Goal: Transaction & Acquisition: Book appointment/travel/reservation

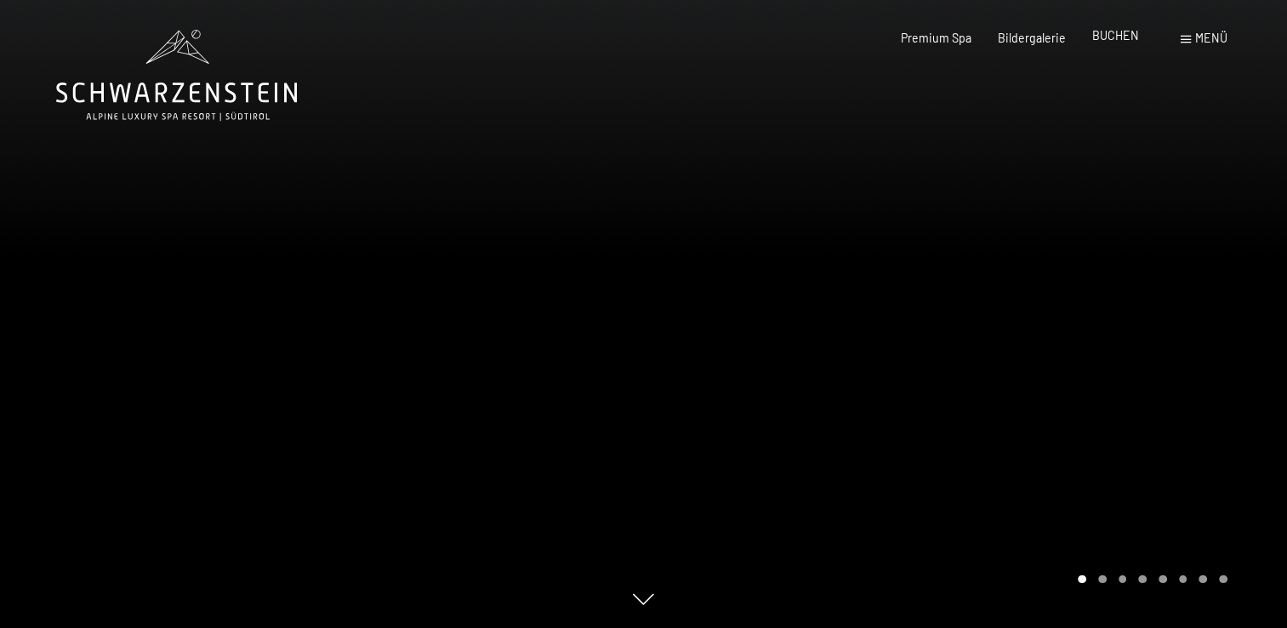
click at [1126, 32] on span "BUCHEN" at bounding box center [1115, 35] width 47 height 14
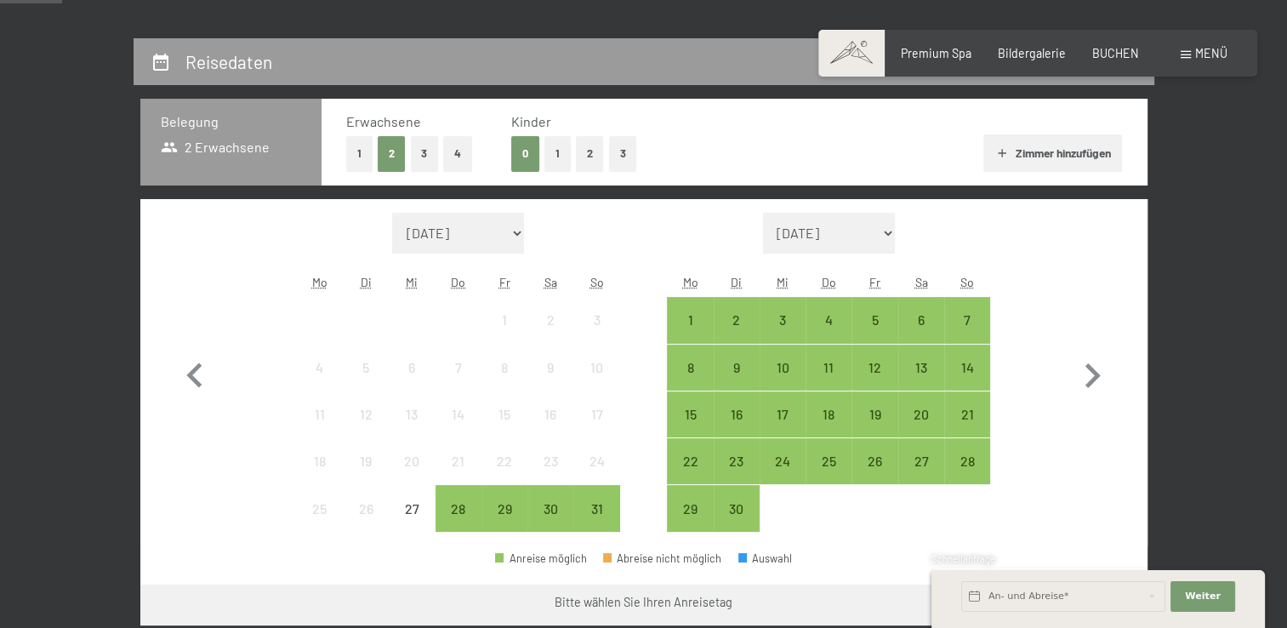
scroll to position [333, 0]
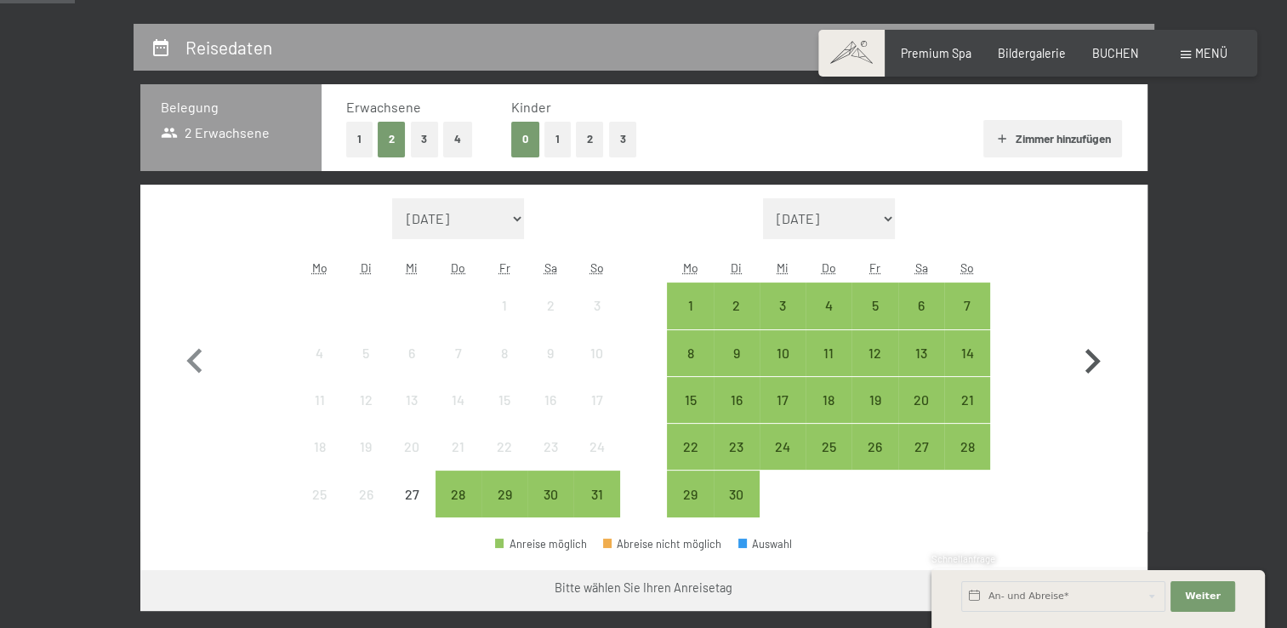
click at [1085, 365] on icon "button" at bounding box center [1091, 361] width 49 height 49
select select "[DATE]"
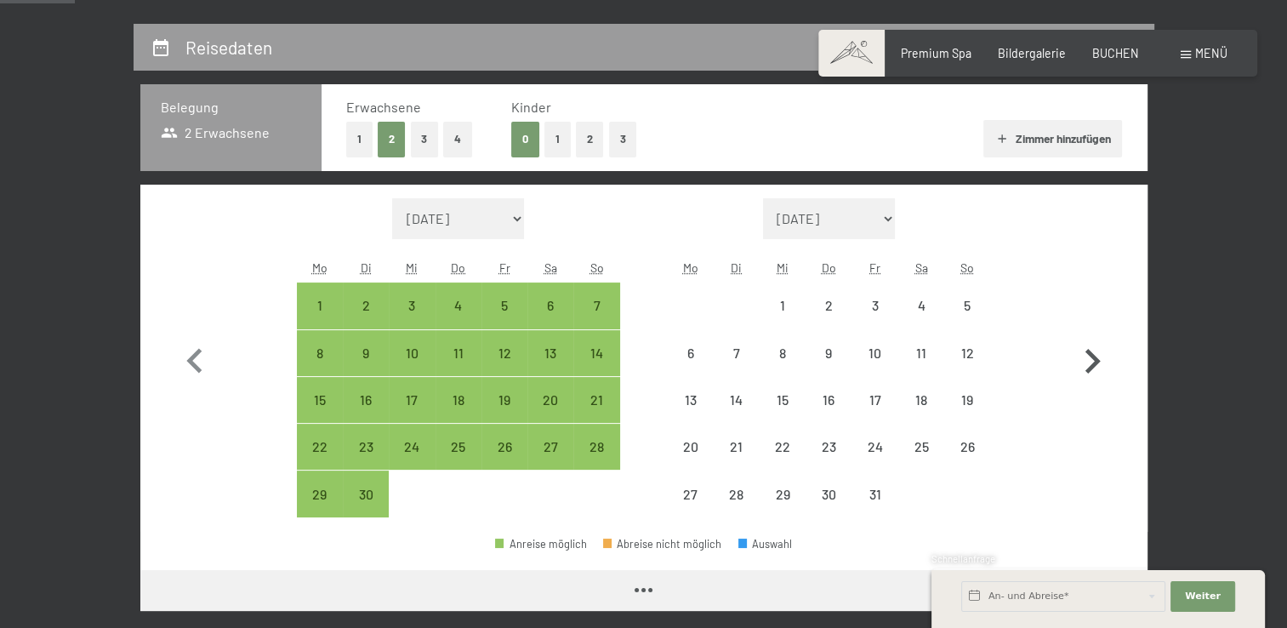
click at [1085, 365] on icon "button" at bounding box center [1091, 361] width 49 height 49
select select "[DATE]"
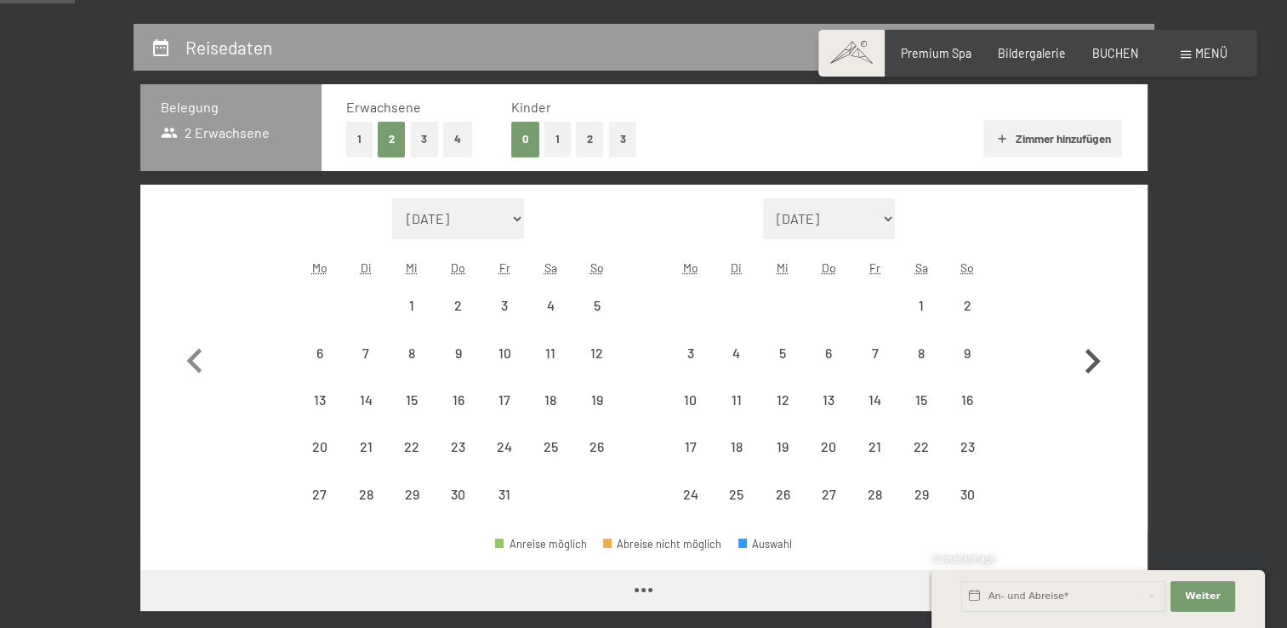
click at [1085, 365] on icon "button" at bounding box center [1091, 361] width 49 height 49
select select "[DATE]"
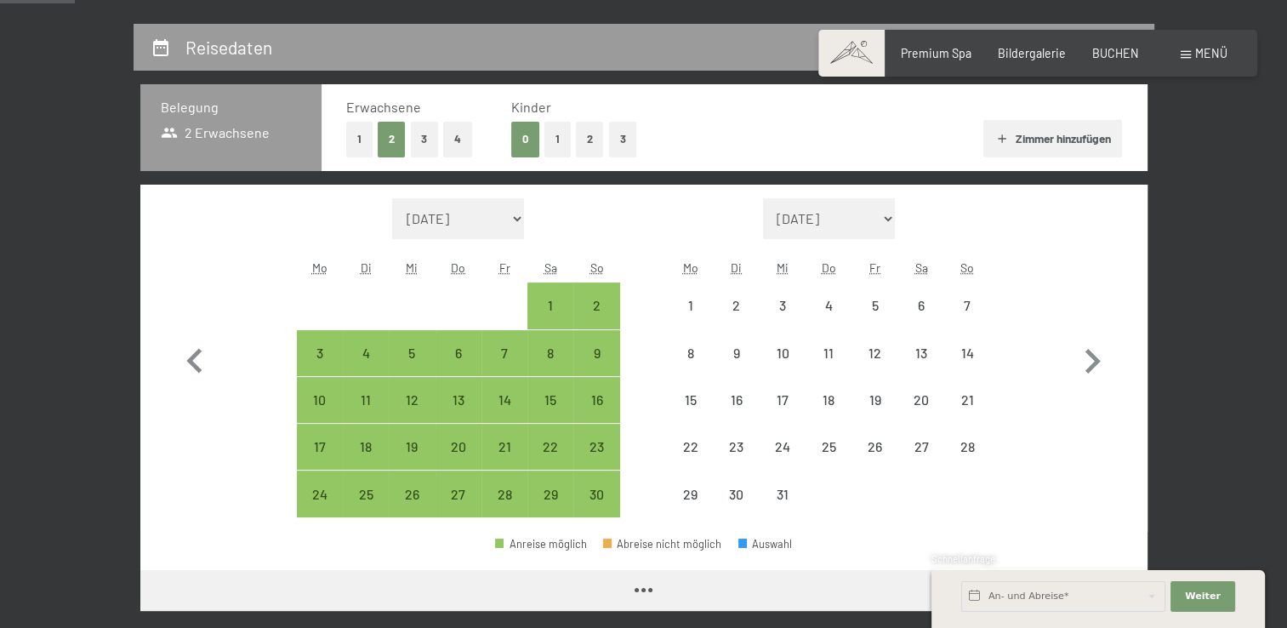
select select "[DATE]"
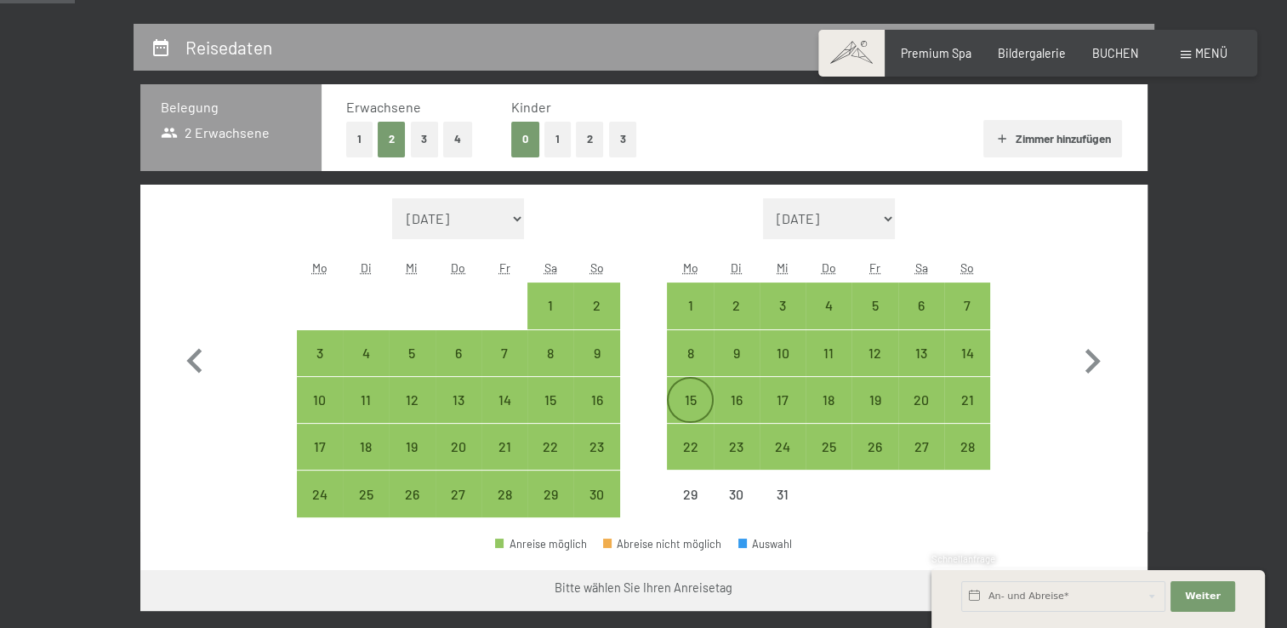
click at [701, 400] on div "15" at bounding box center [689, 414] width 43 height 43
select select "[DATE]"
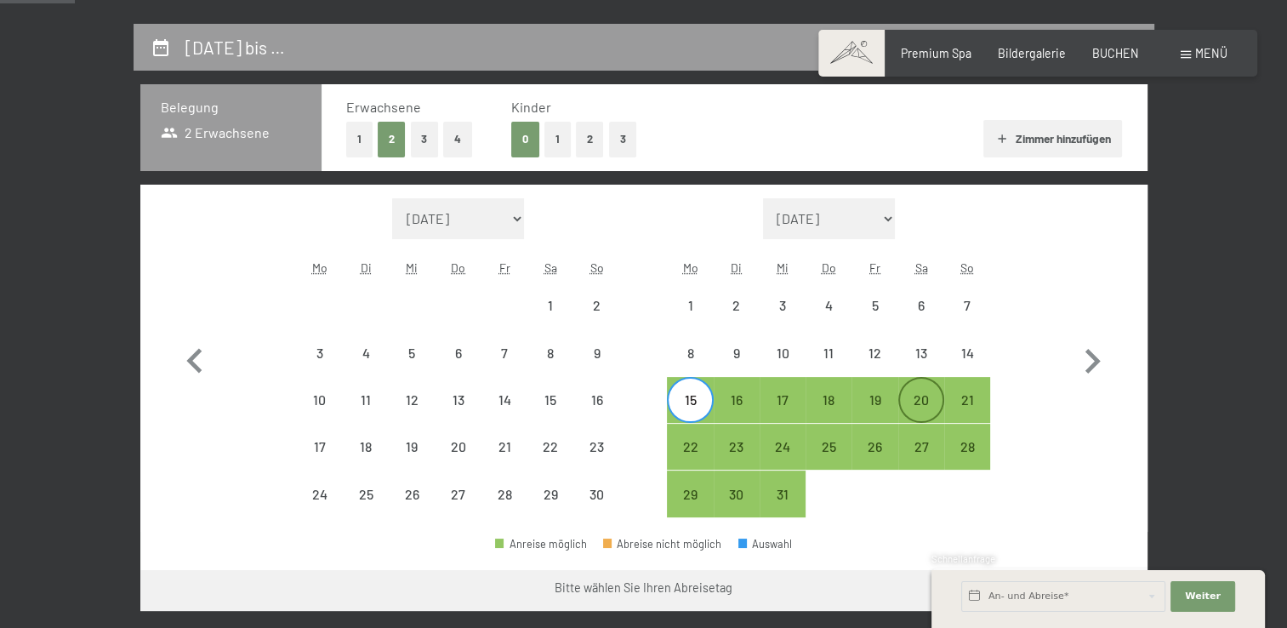
click at [913, 396] on div "20" at bounding box center [921, 414] width 43 height 43
select select "[DATE]"
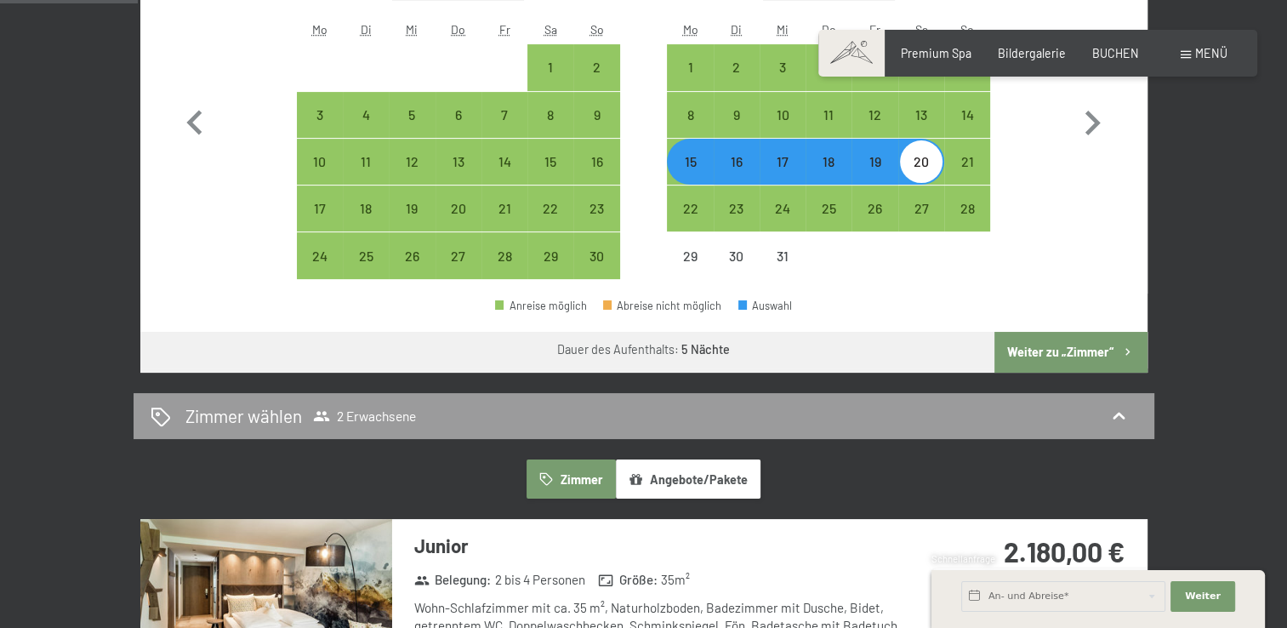
scroll to position [606, 0]
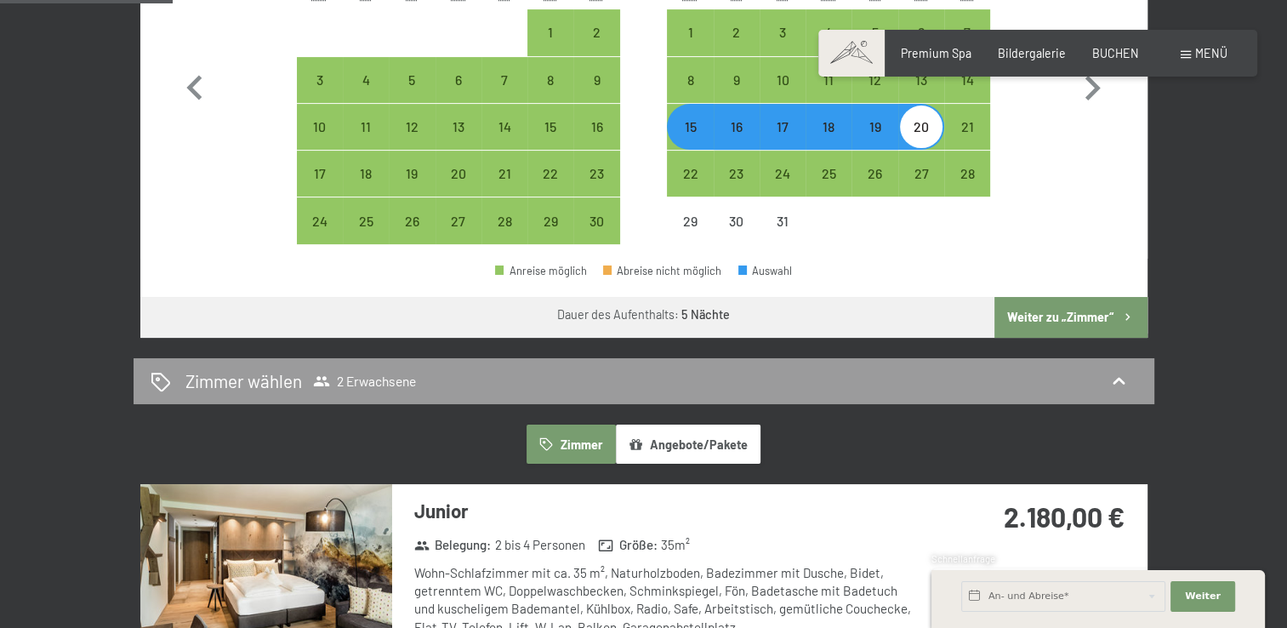
click at [1070, 311] on button "Weiter zu „Zimmer“" at bounding box center [1070, 317] width 152 height 41
select select "[DATE]"
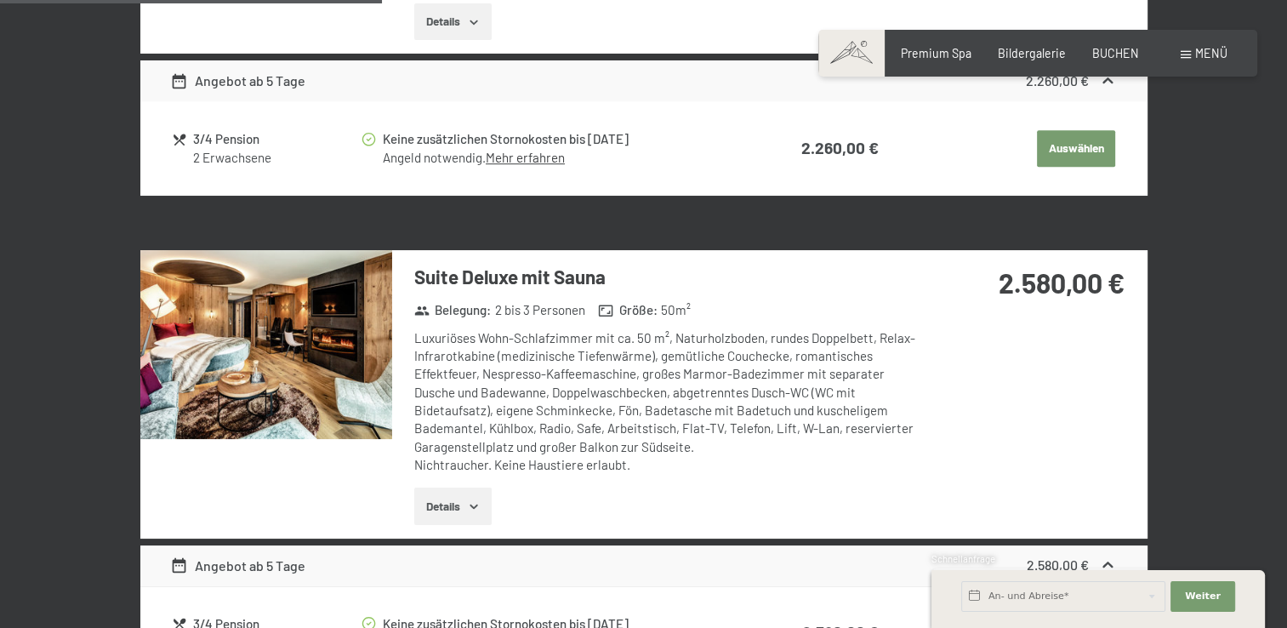
scroll to position [1190, 0]
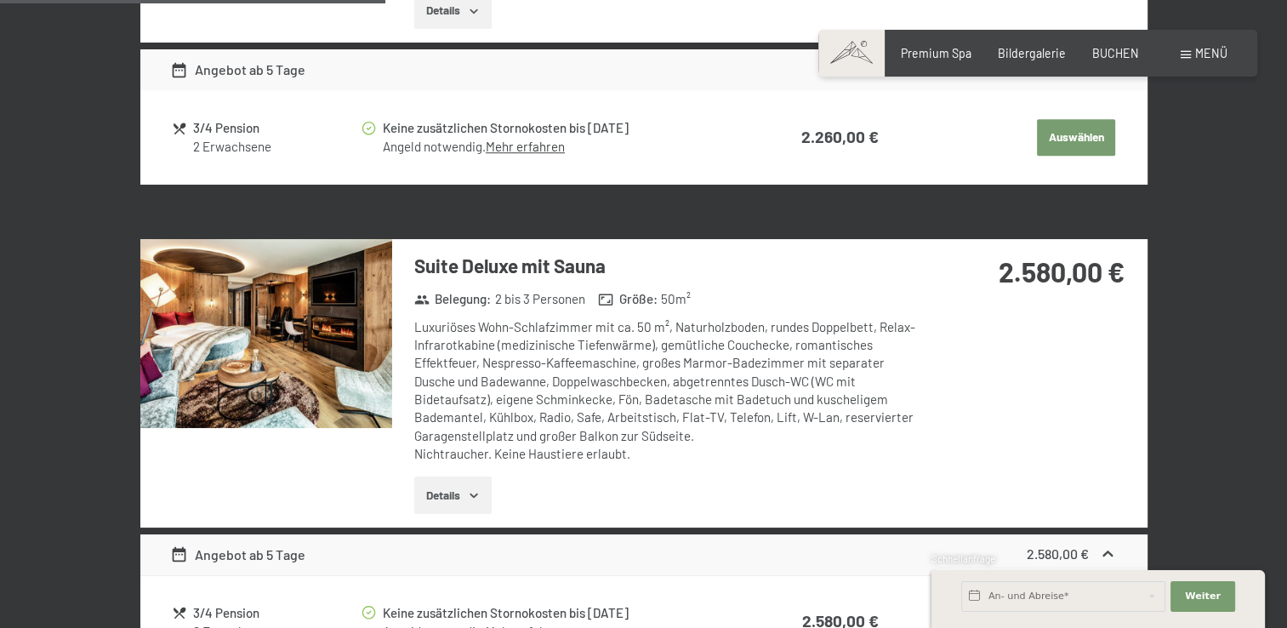
click at [338, 355] on img at bounding box center [266, 333] width 252 height 189
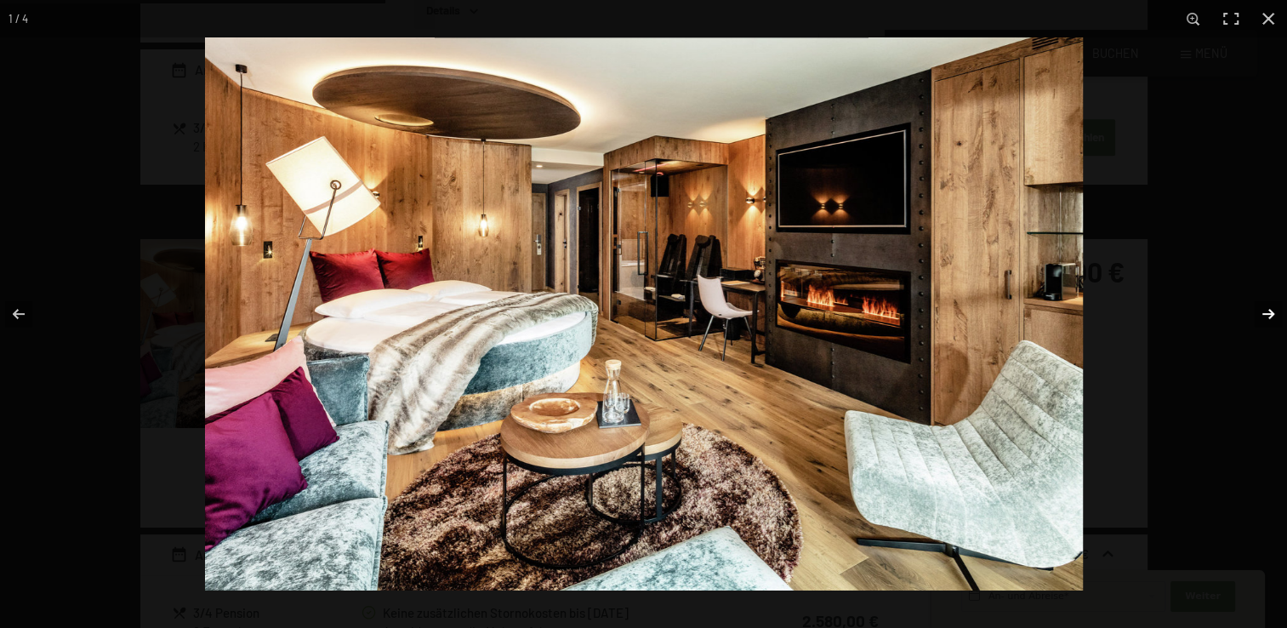
click at [1265, 311] on button "button" at bounding box center [1257, 313] width 60 height 85
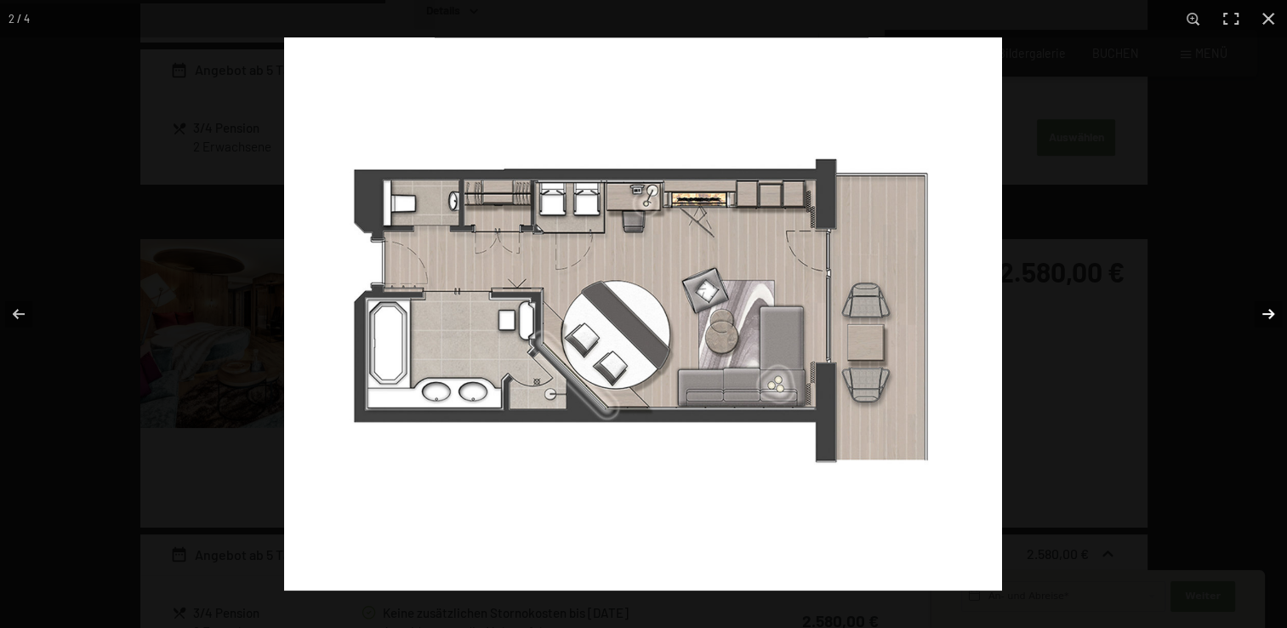
click at [1269, 308] on button "button" at bounding box center [1257, 313] width 60 height 85
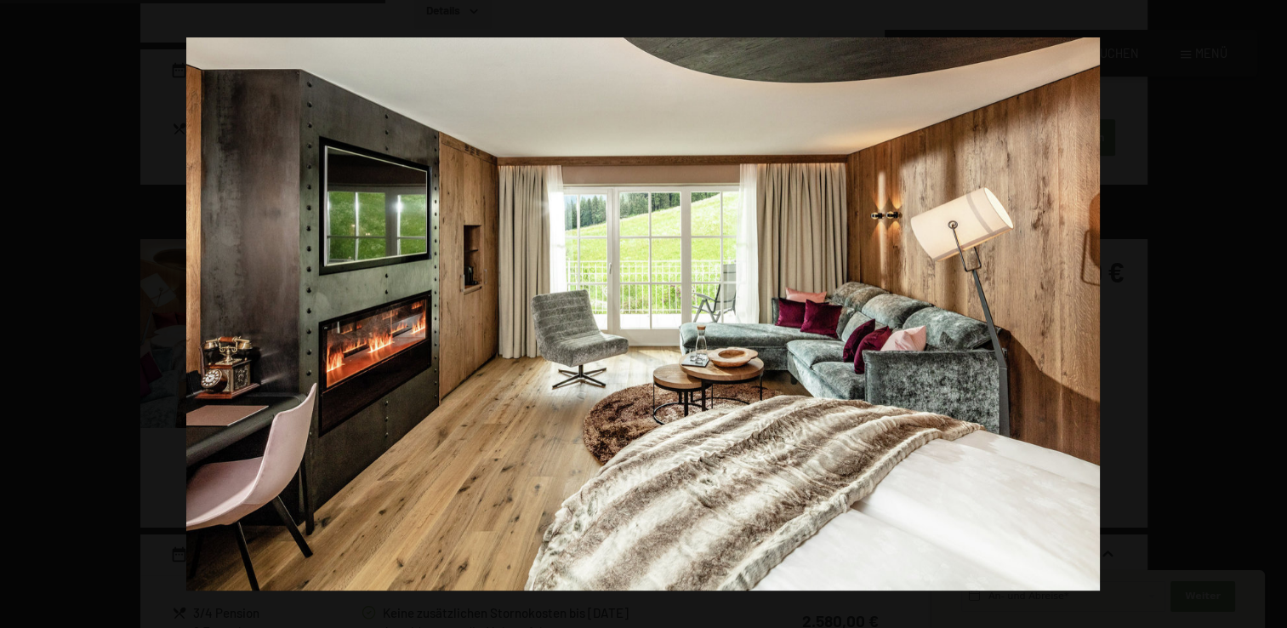
click at [1269, 308] on button "button" at bounding box center [1257, 313] width 60 height 85
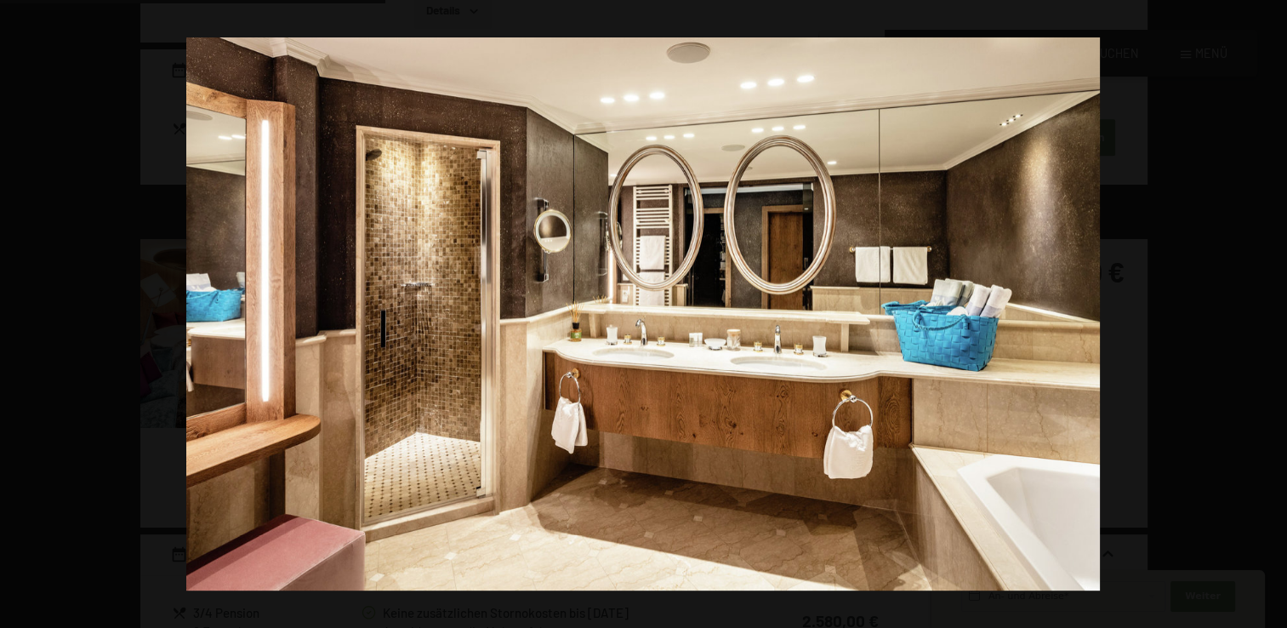
click at [1269, 308] on button "button" at bounding box center [1257, 313] width 60 height 85
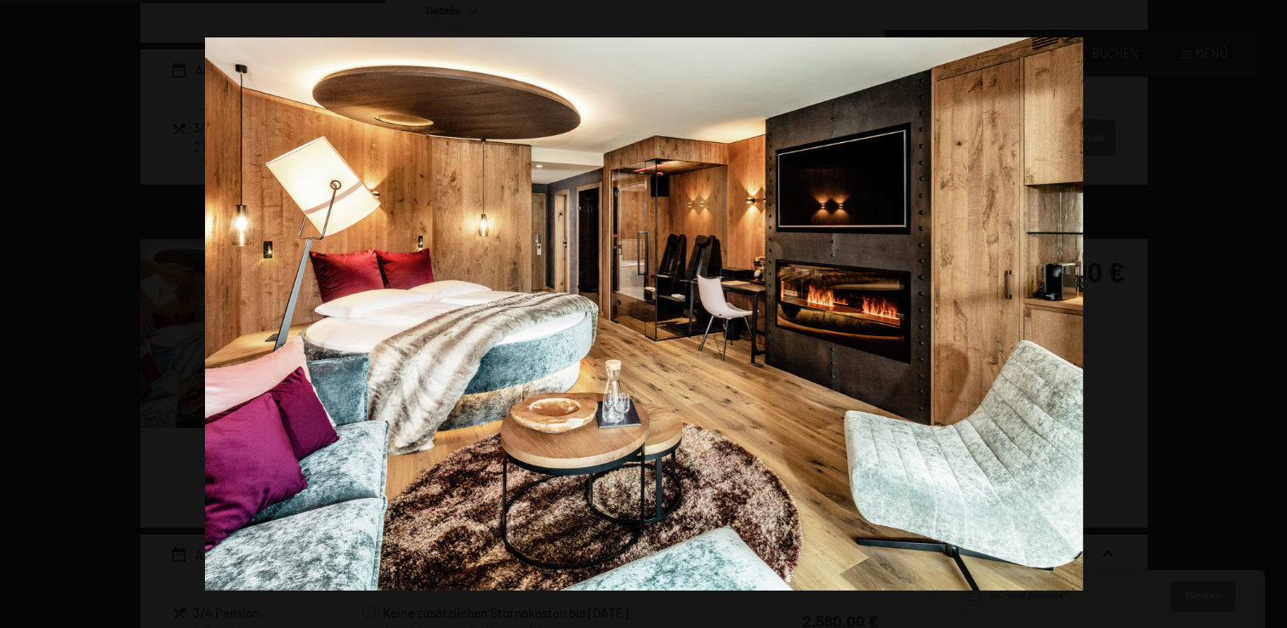
click at [1269, 308] on button "button" at bounding box center [1257, 313] width 60 height 85
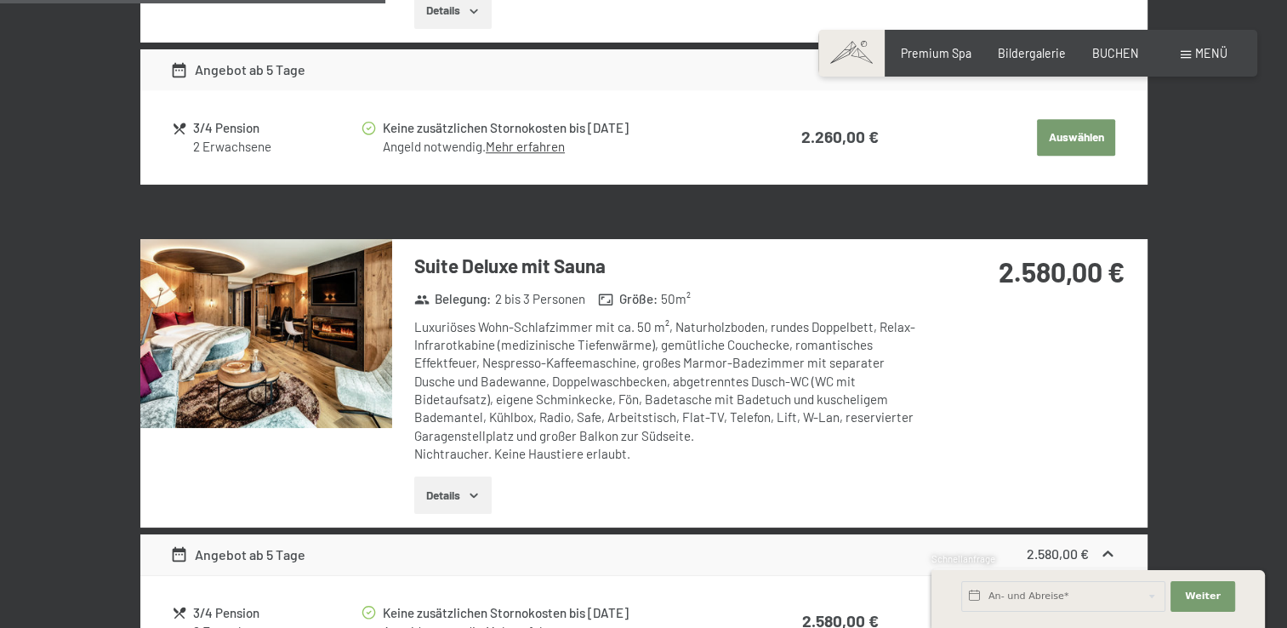
click at [0, 0] on button "button" at bounding box center [0, 0] width 0 height 0
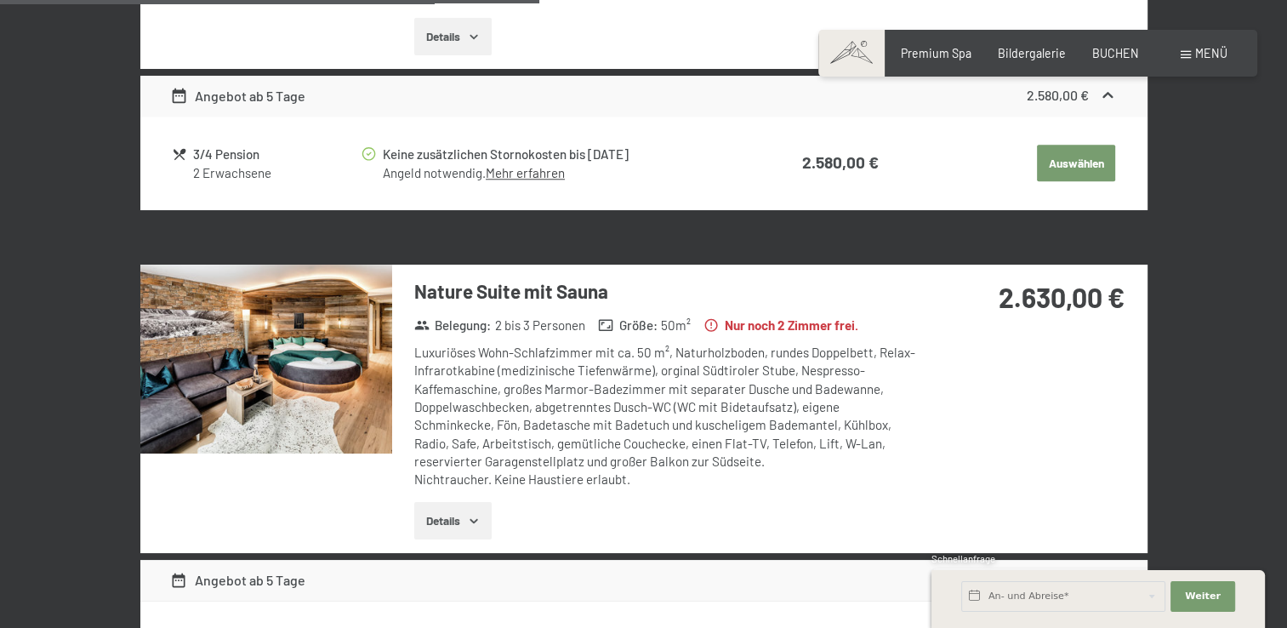
scroll to position [1691, 0]
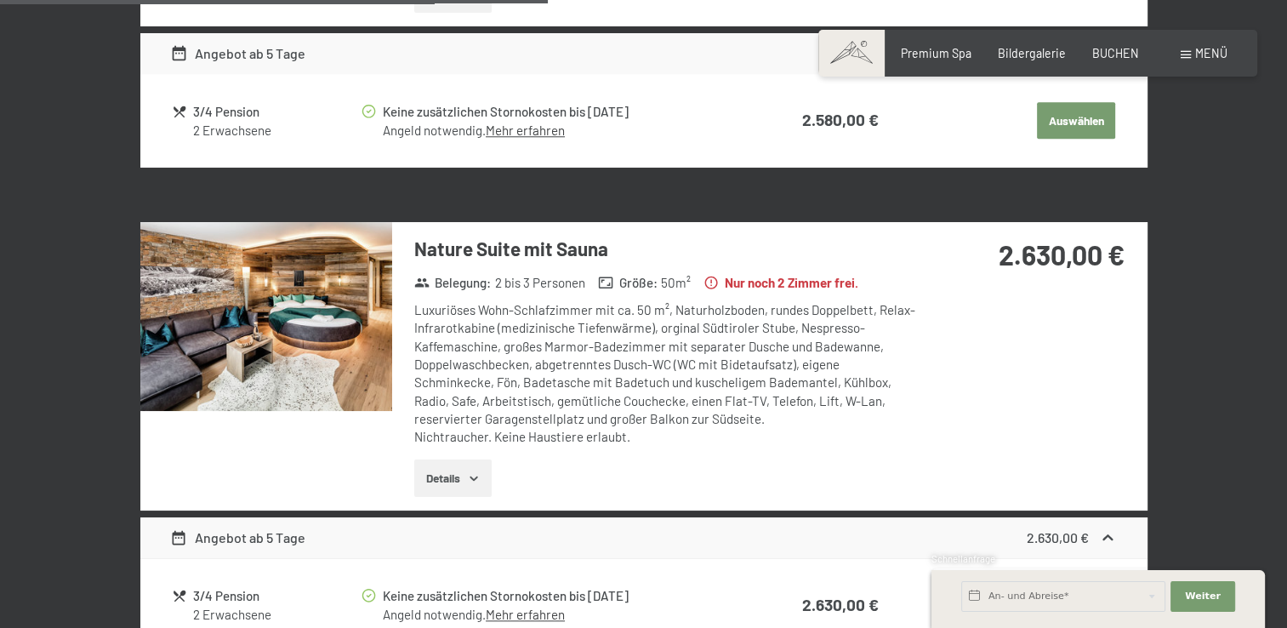
click at [242, 330] on img at bounding box center [266, 316] width 252 height 189
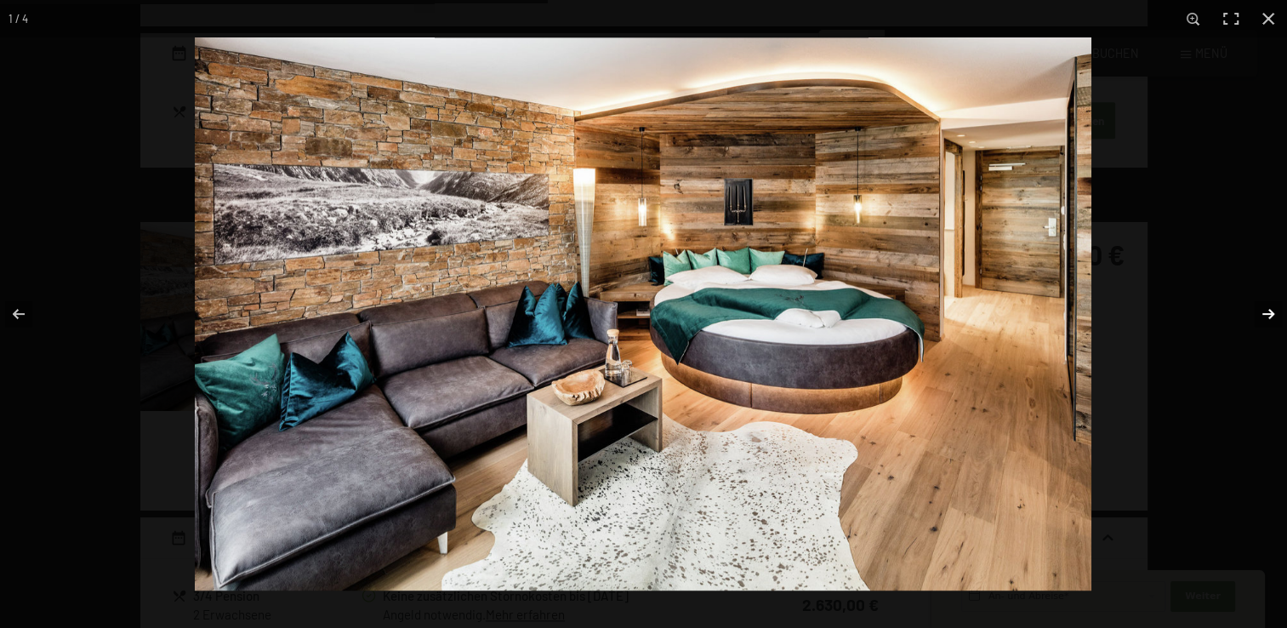
click at [1267, 317] on button "button" at bounding box center [1257, 313] width 60 height 85
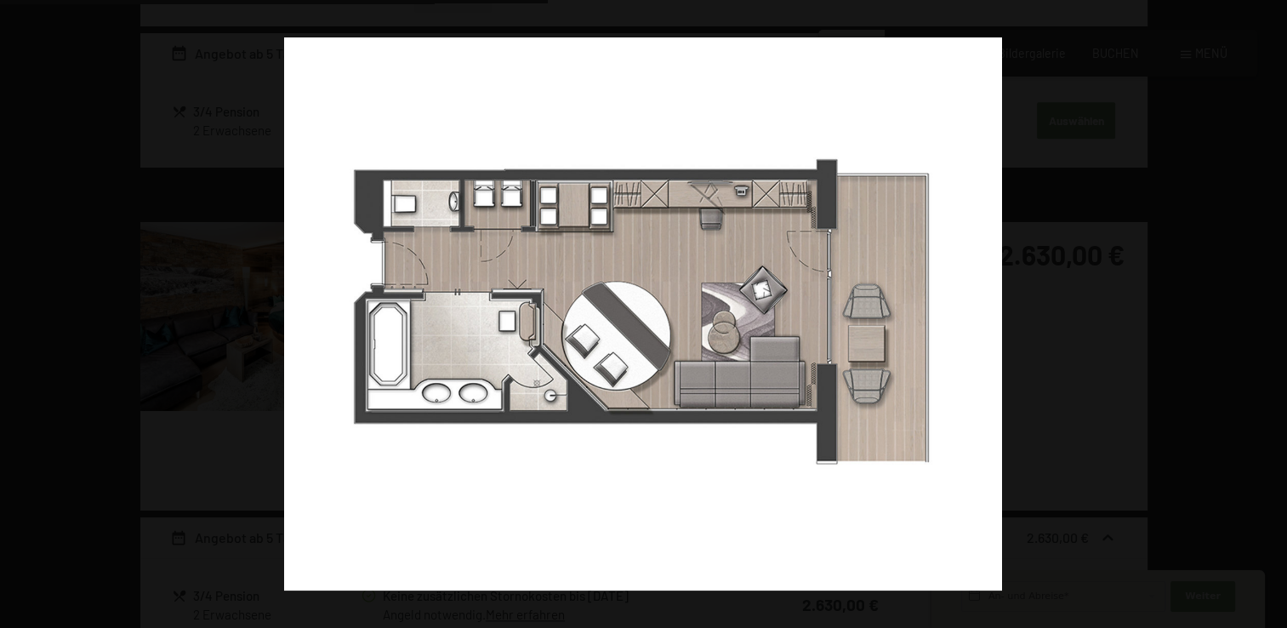
click at [1267, 317] on button "button" at bounding box center [1257, 313] width 60 height 85
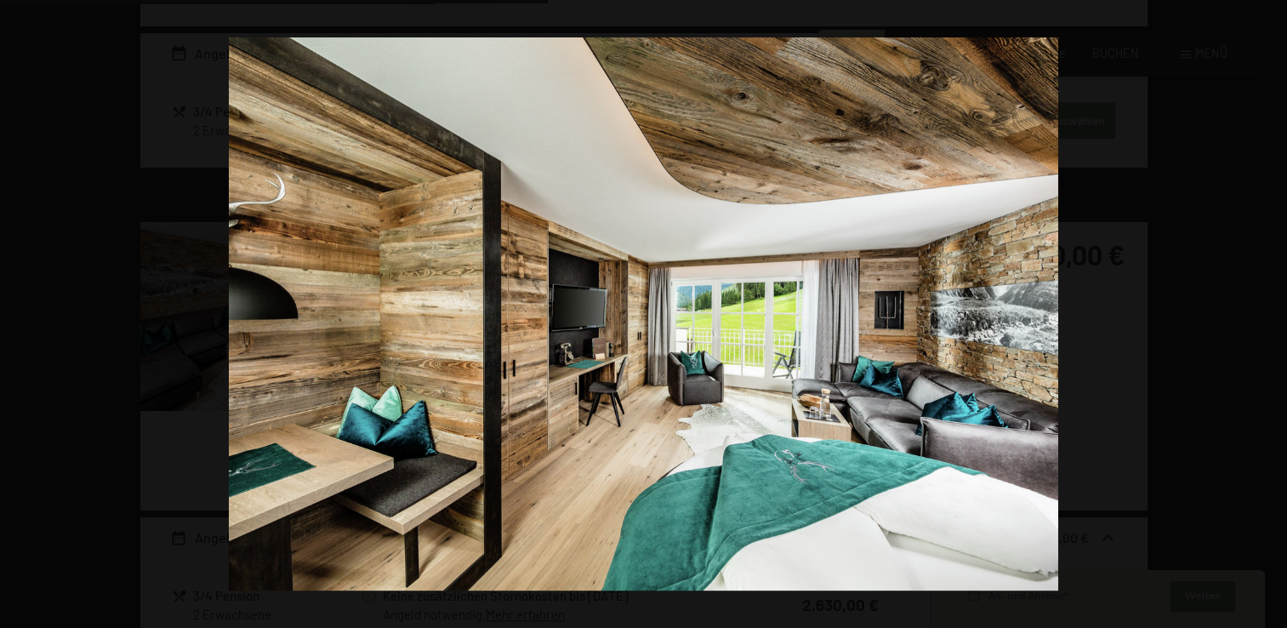
click at [1267, 317] on button "button" at bounding box center [1257, 313] width 60 height 85
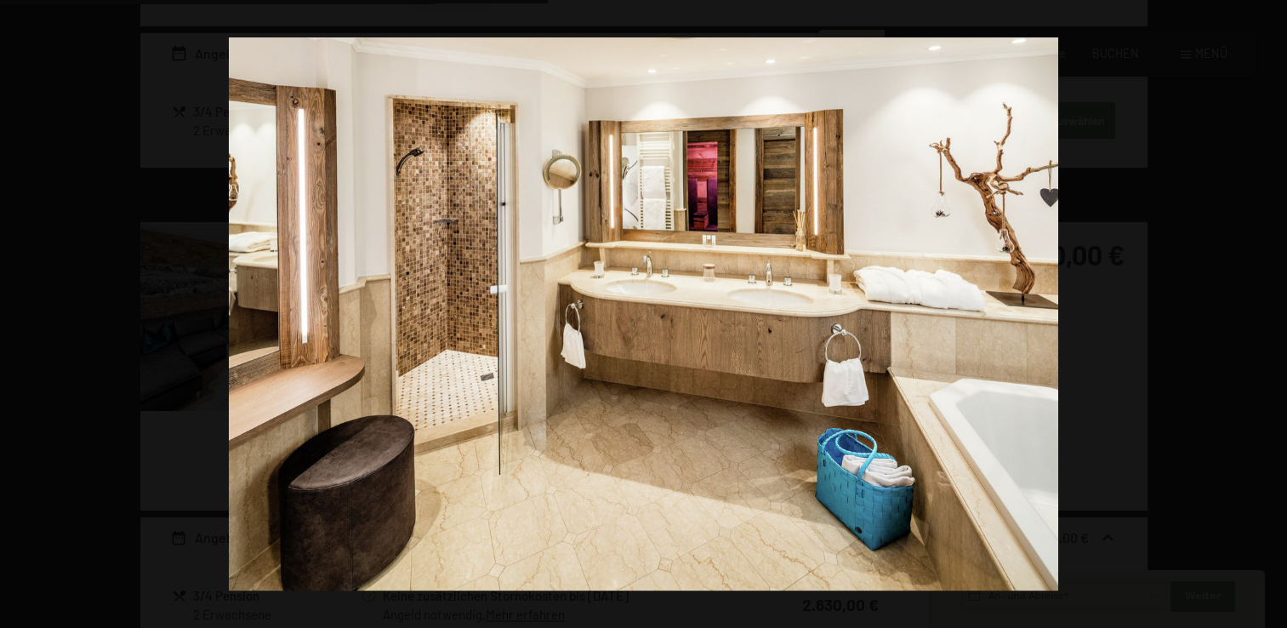
click at [1267, 317] on button "button" at bounding box center [1257, 313] width 60 height 85
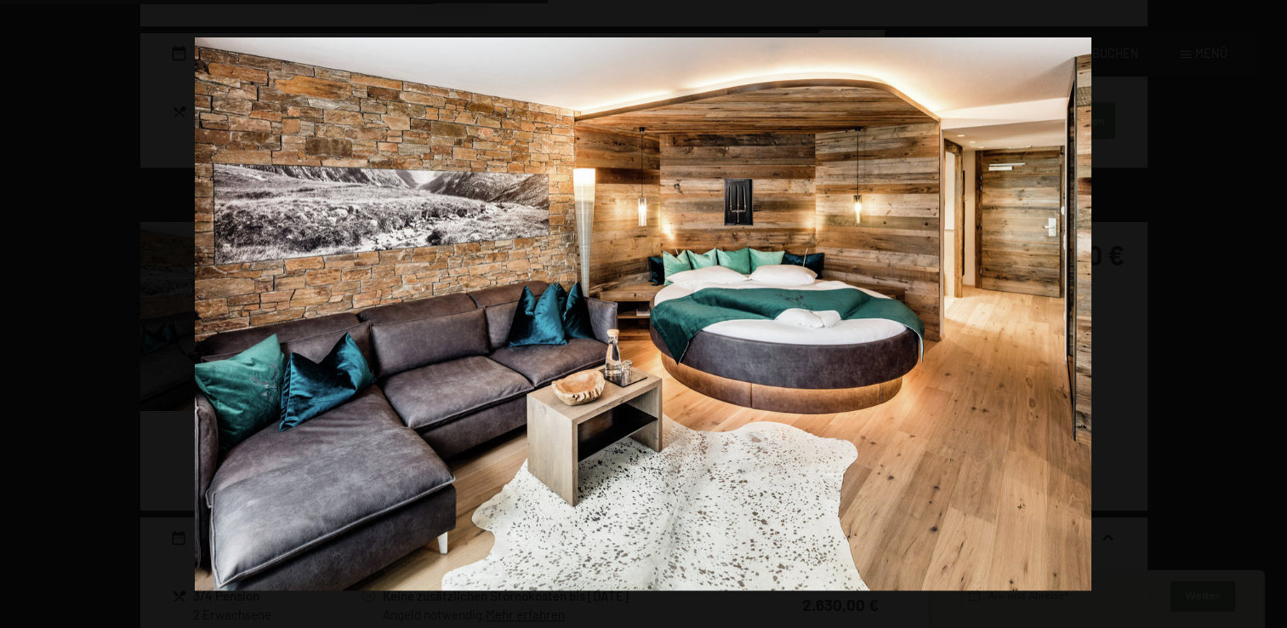
click at [1267, 317] on button "button" at bounding box center [1257, 313] width 60 height 85
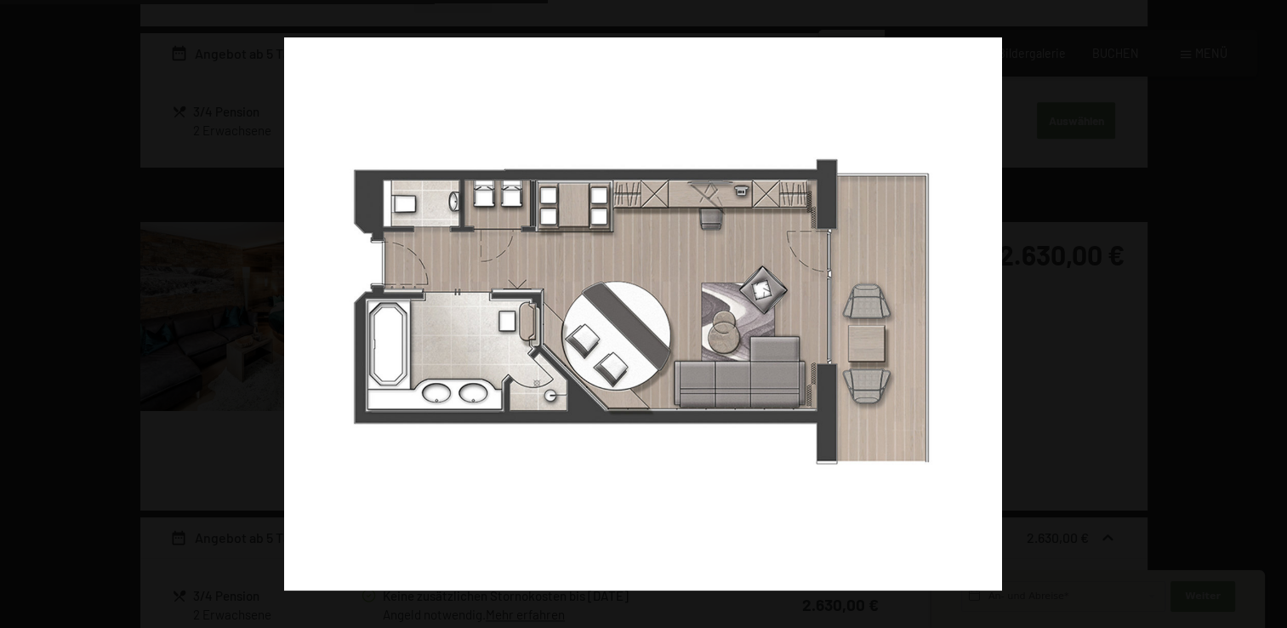
click at [1267, 317] on button "button" at bounding box center [1257, 313] width 60 height 85
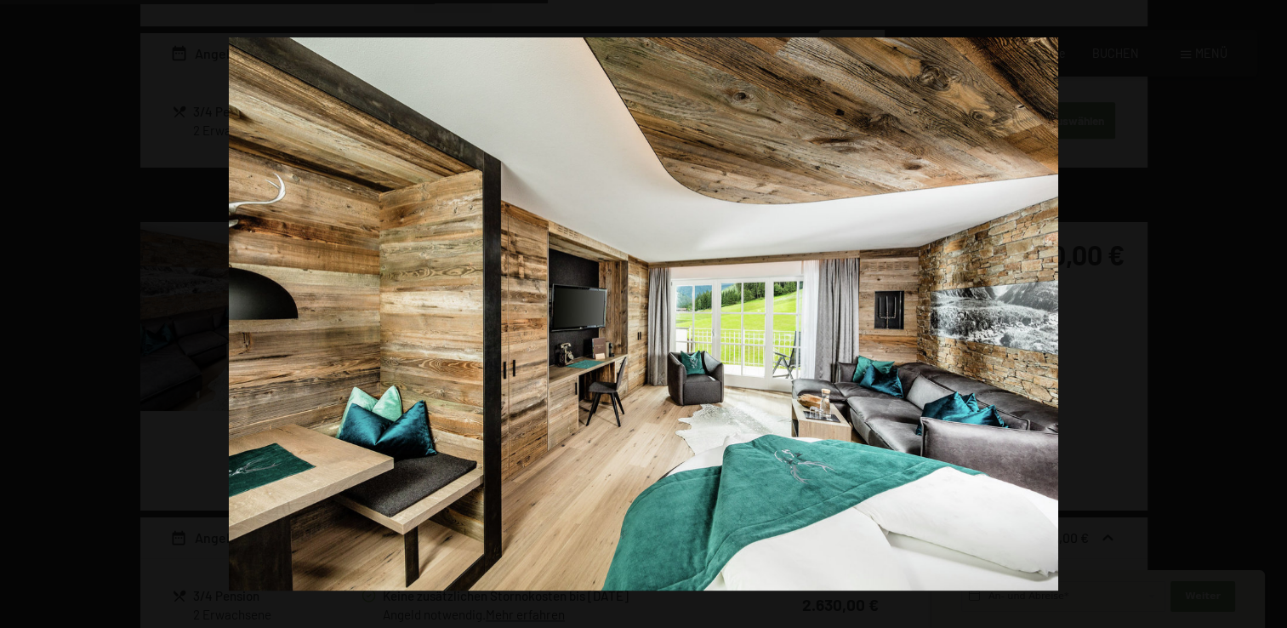
click at [1267, 317] on button "button" at bounding box center [1257, 313] width 60 height 85
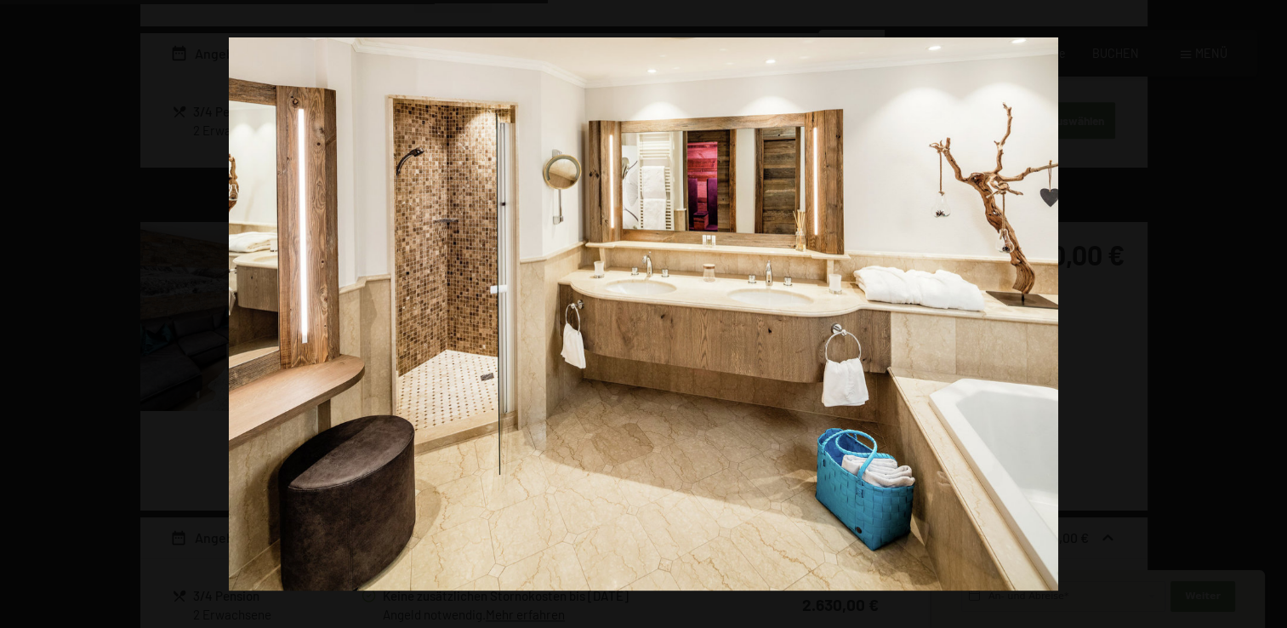
click at [1267, 317] on button "button" at bounding box center [1257, 313] width 60 height 85
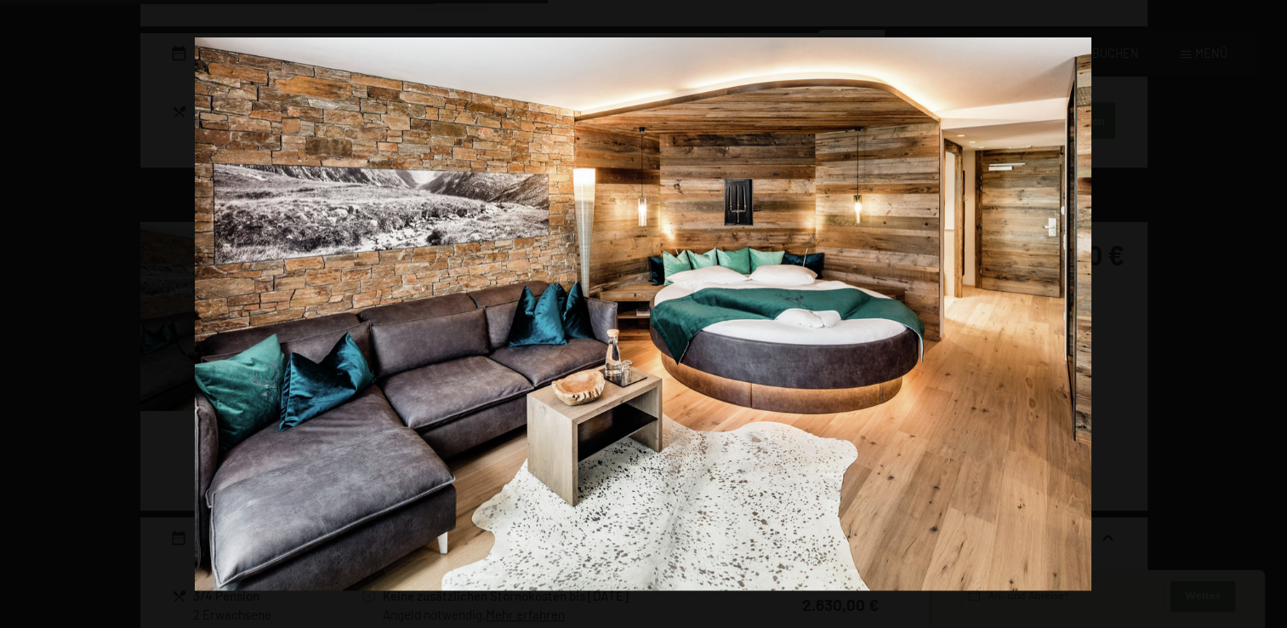
click at [1267, 317] on button "button" at bounding box center [1257, 313] width 60 height 85
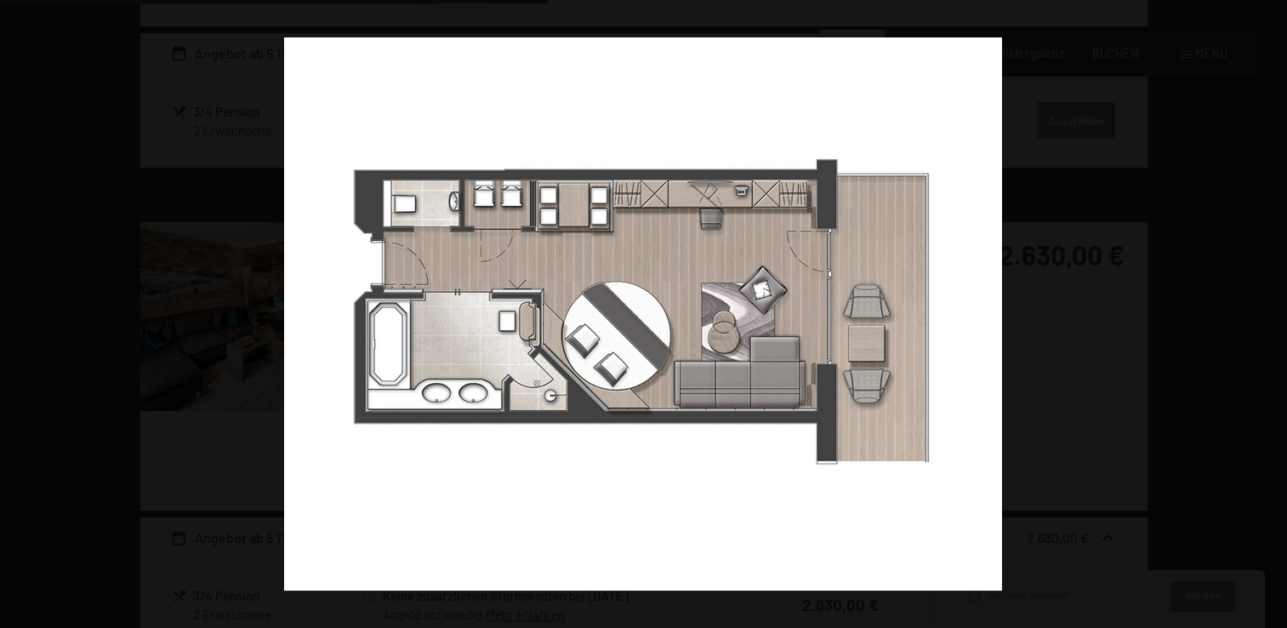
click at [1267, 317] on button "button" at bounding box center [1257, 313] width 60 height 85
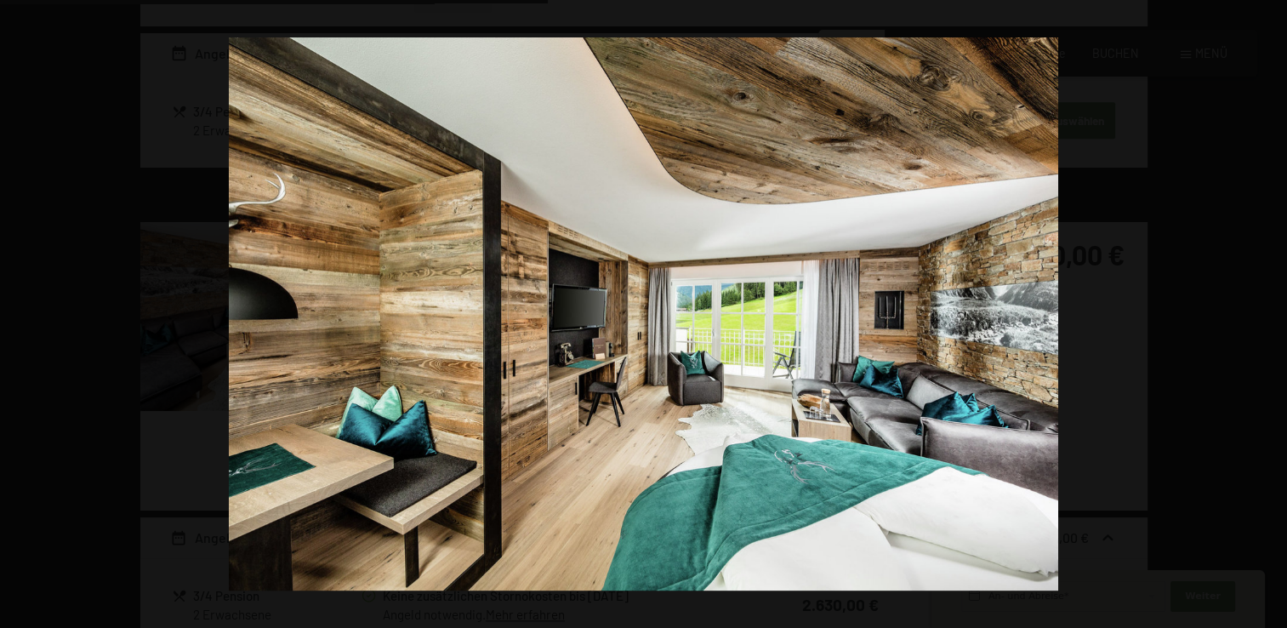
click at [1267, 317] on button "button" at bounding box center [1257, 313] width 60 height 85
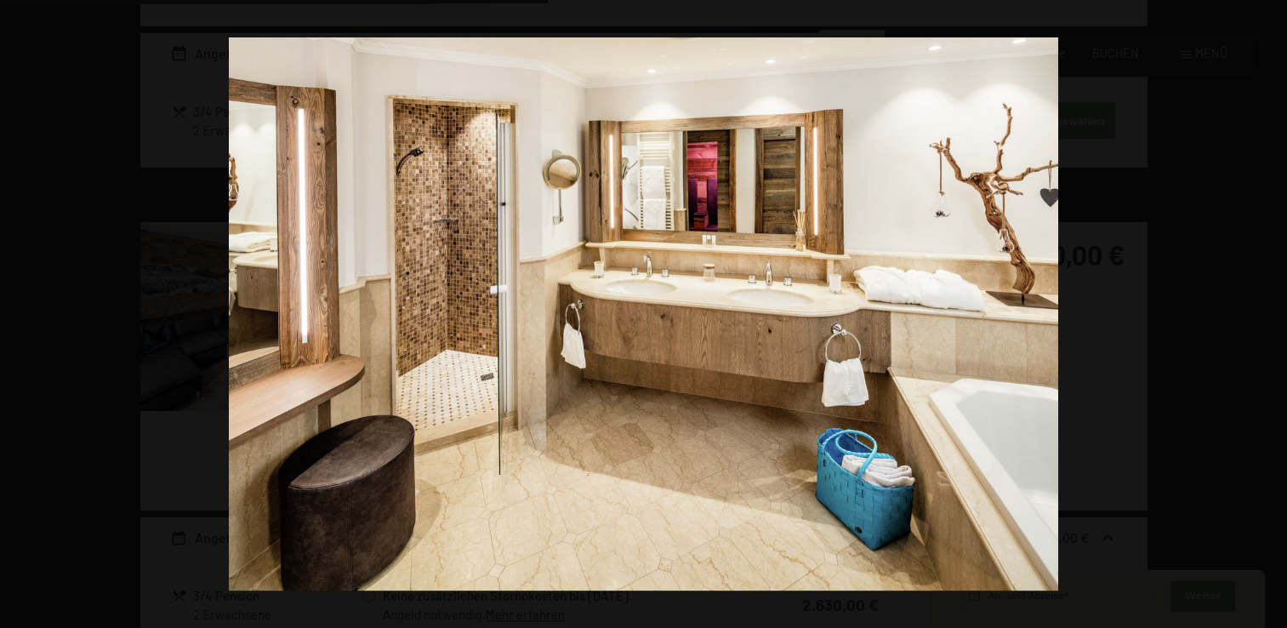
click at [1267, 317] on button "button" at bounding box center [1257, 313] width 60 height 85
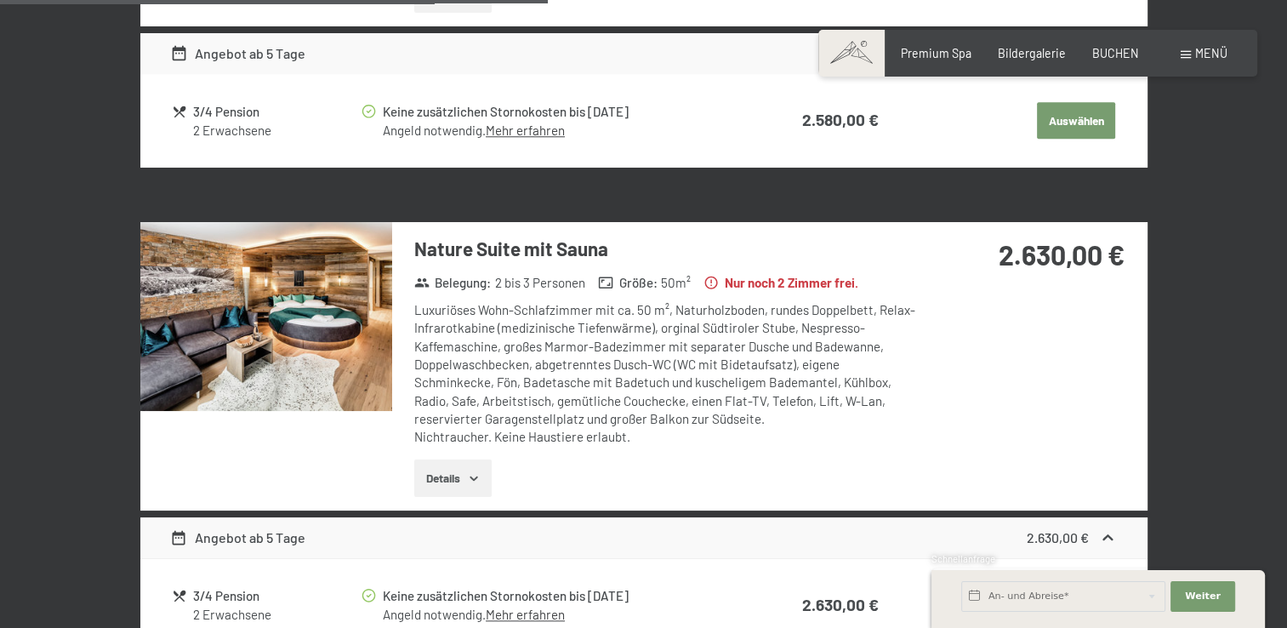
click at [0, 0] on button "button" at bounding box center [0, 0] width 0 height 0
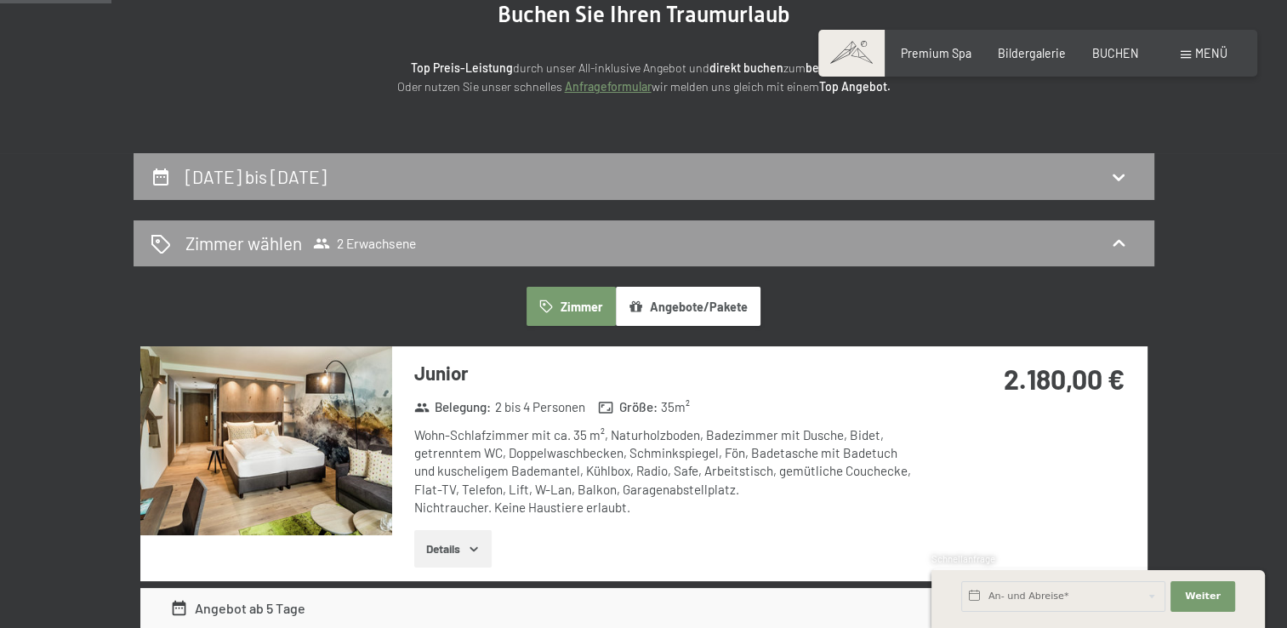
scroll to position [393, 0]
